Goal: Navigation & Orientation: Find specific page/section

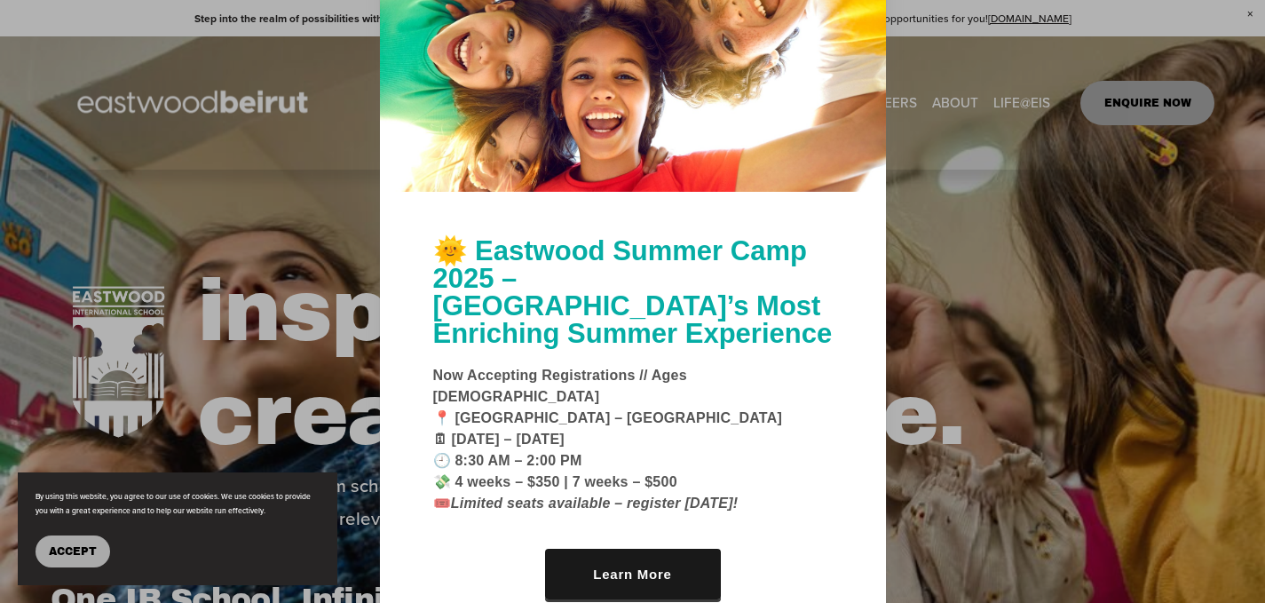
click at [889, 471] on div at bounding box center [632, 301] width 1265 height 603
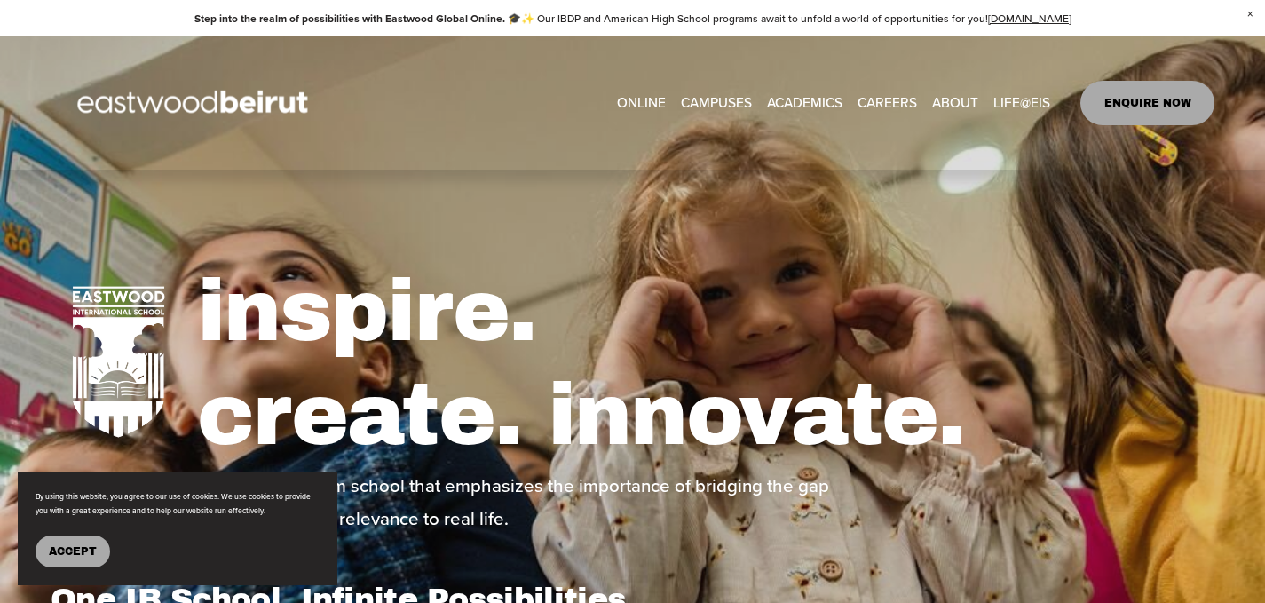
click at [87, 552] on span "Accept" at bounding box center [73, 551] width 48 height 12
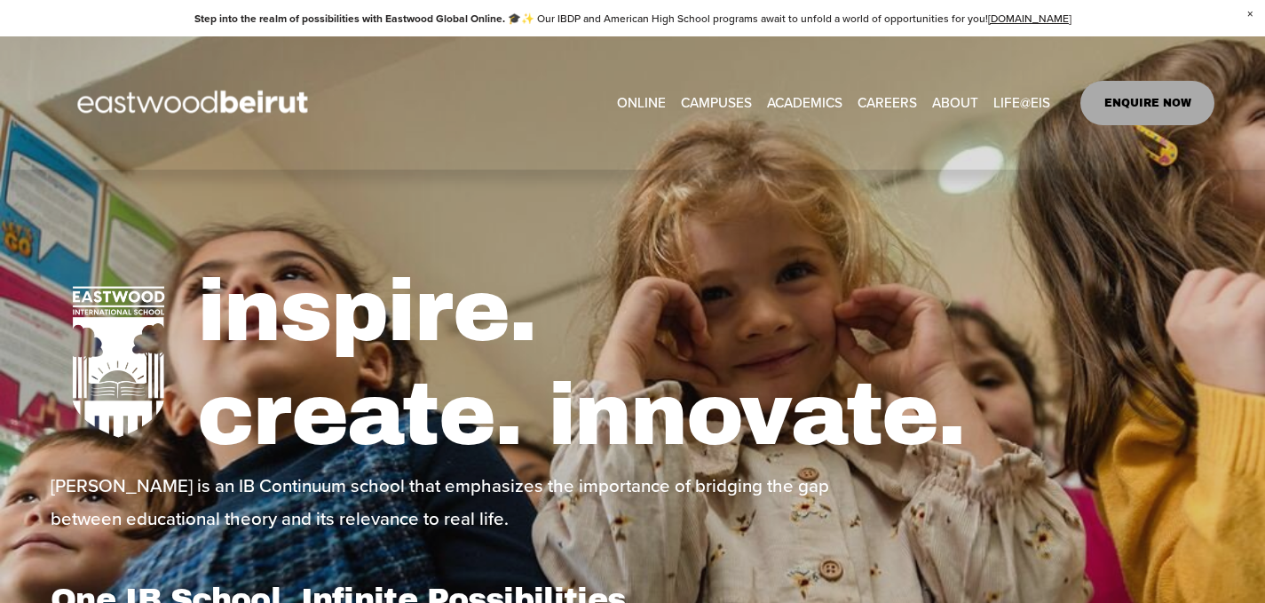
click at [0, 0] on span "IB-PYP French Section" at bounding box center [0, 0] width 0 height 0
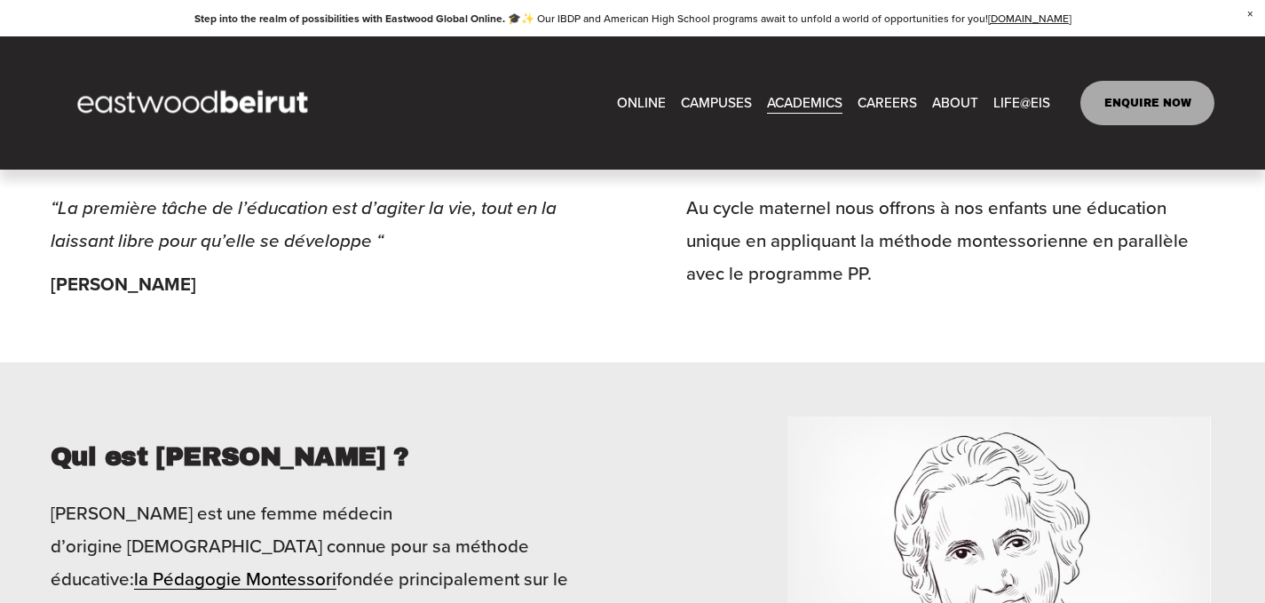
scroll to position [1686, 0]
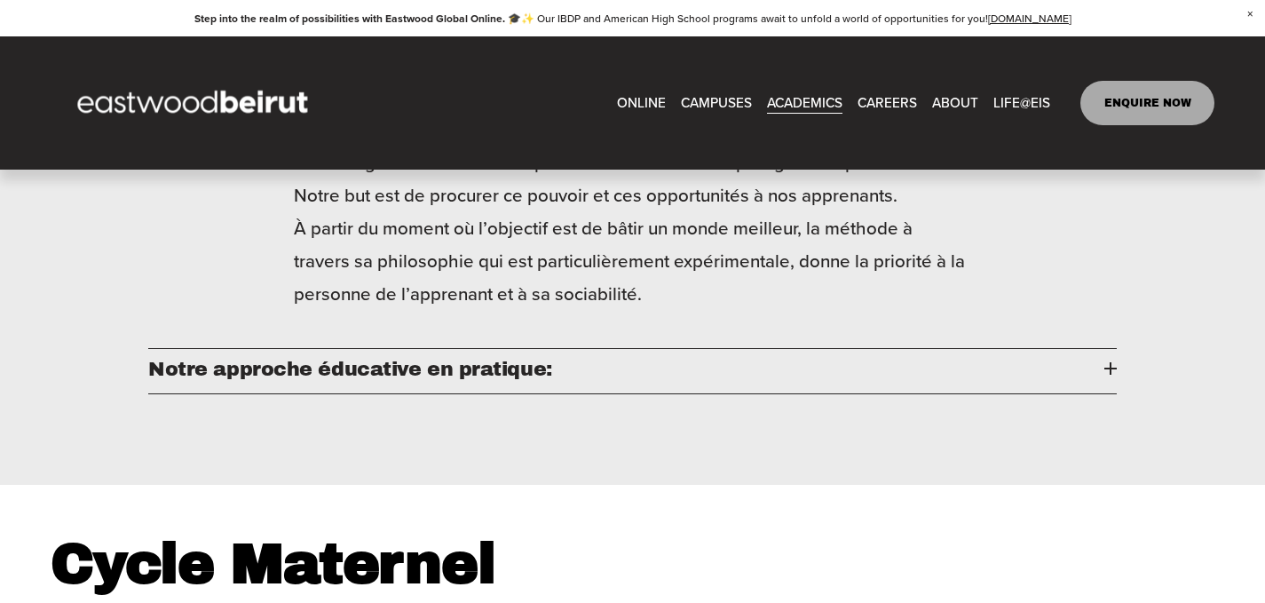
click at [0, 0] on span "Leadership" at bounding box center [0, 0] width 0 height 0
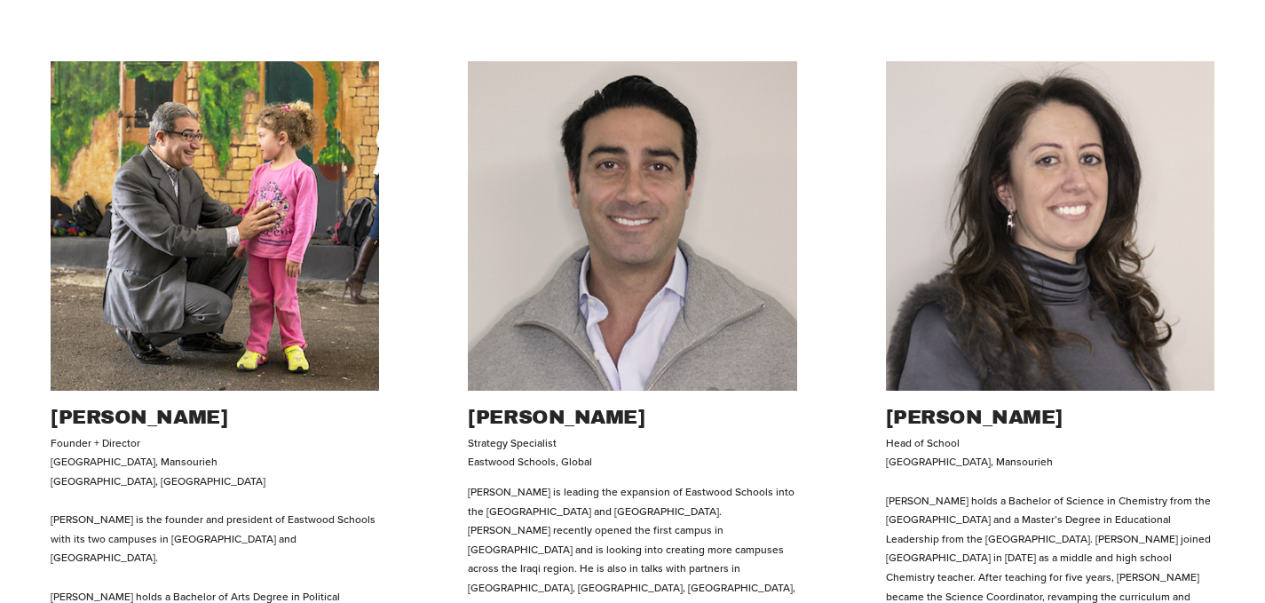
scroll to position [648, 0]
